Goal: Transaction & Acquisition: Purchase product/service

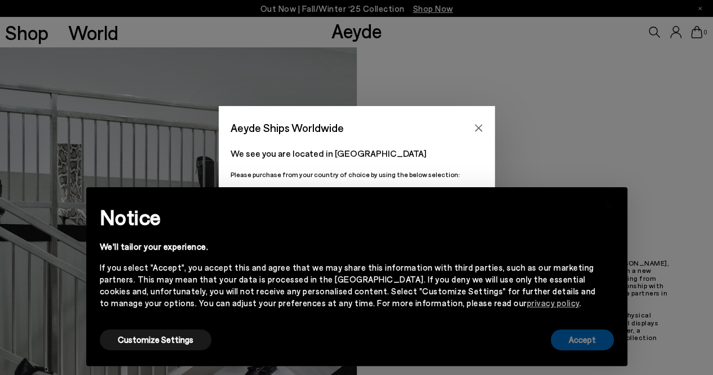
click at [577, 336] on button "Accept" at bounding box center [581, 339] width 63 height 21
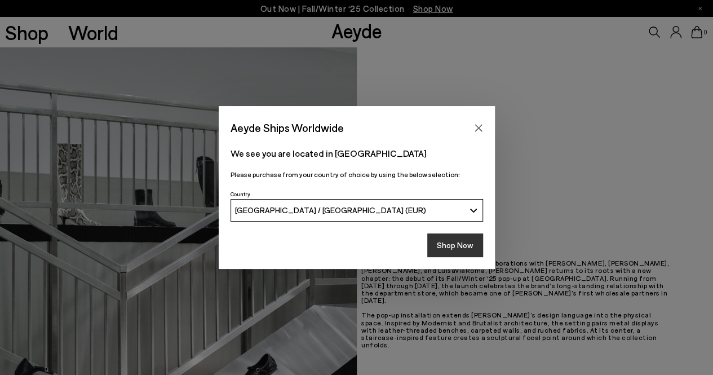
click at [448, 243] on button "Shop Now" at bounding box center [455, 245] width 56 height 24
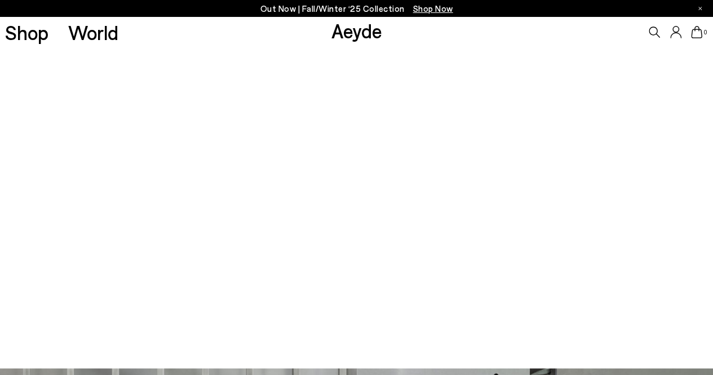
scroll to position [558, 0]
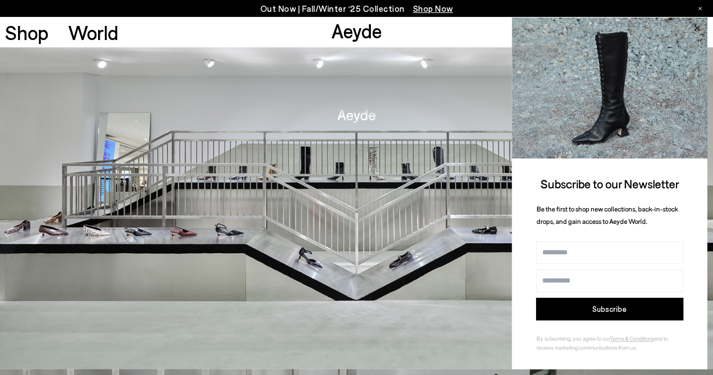
click at [694, 32] on icon at bounding box center [696, 28] width 15 height 15
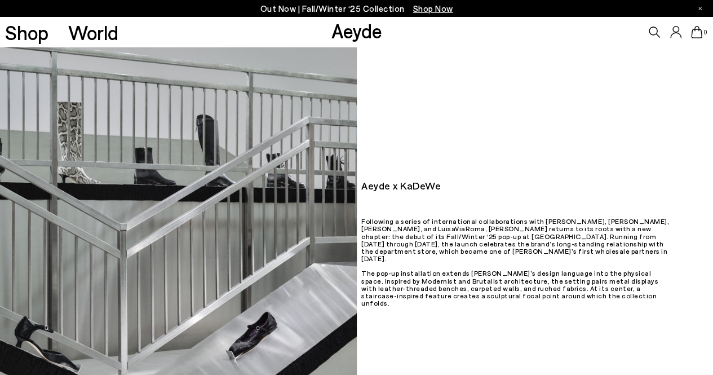
scroll to position [0, 0]
